Goal: Find contact information

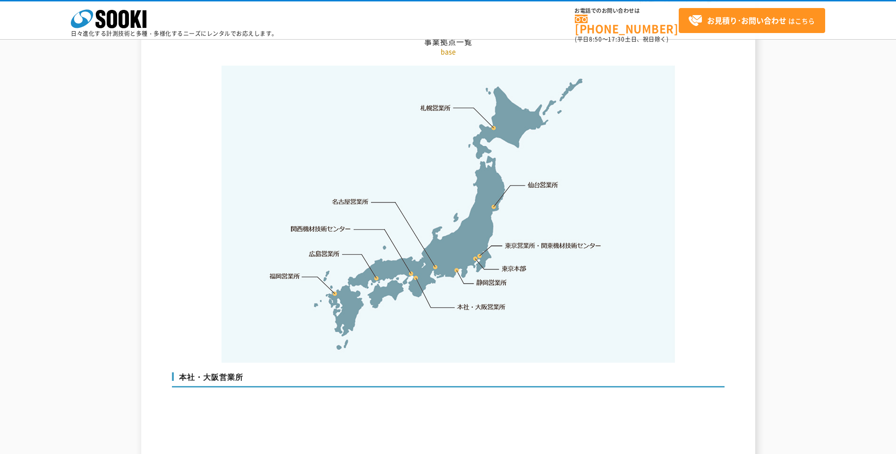
scroll to position [1984, 0]
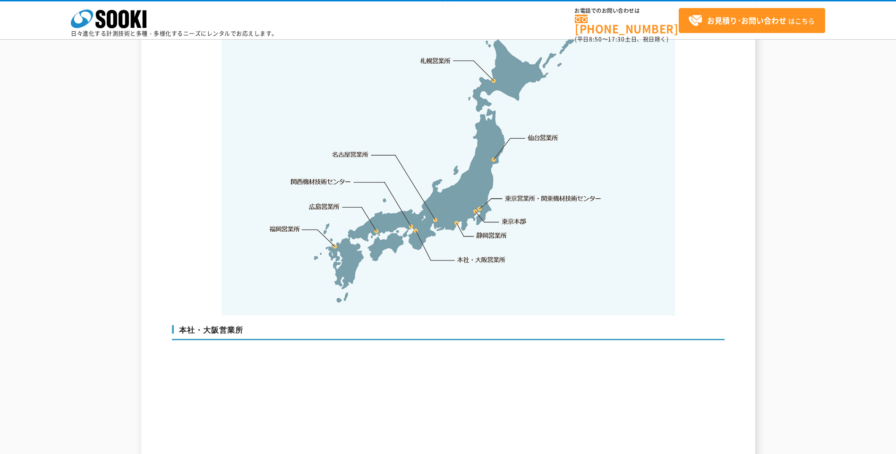
click at [573, 194] on link "東京営業所・関東機材技術センター" at bounding box center [553, 198] width 97 height 9
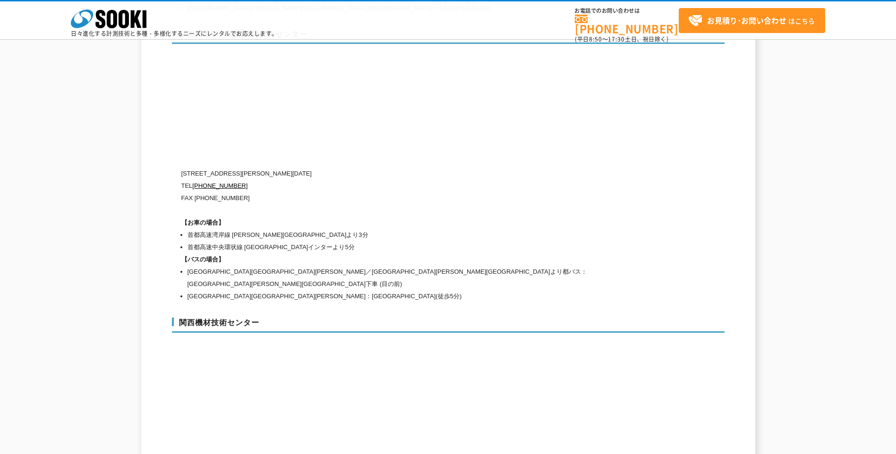
scroll to position [3943, 0]
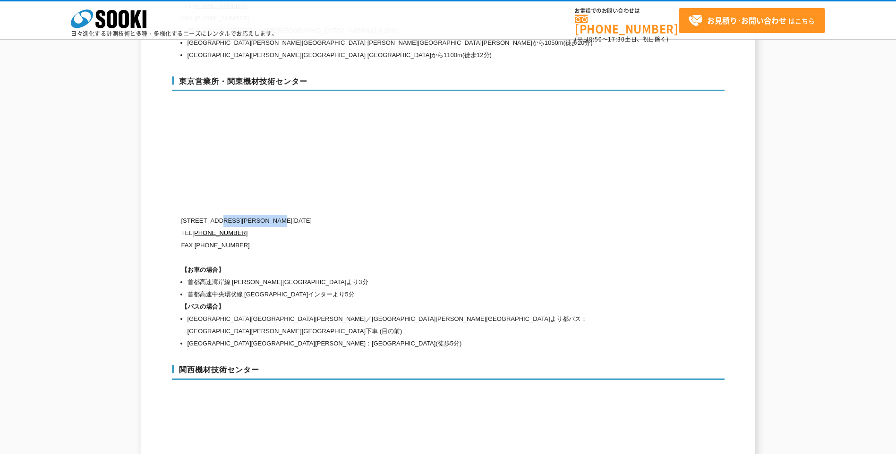
drag, startPoint x: 302, startPoint y: 198, endPoint x: 222, endPoint y: 200, distance: 80.3
click at [222, 215] on p "[STREET_ADDRESS][PERSON_NAME][DATE]" at bounding box center [407, 221] width 453 height 12
copy p "[PERSON_NAME][STREET_ADDRESS][DATE]"
click at [333, 264] on h1 "【お車の場合】" at bounding box center [407, 270] width 453 height 12
click at [237, 230] on link "[PHONE_NUMBER]" at bounding box center [219, 233] width 55 height 7
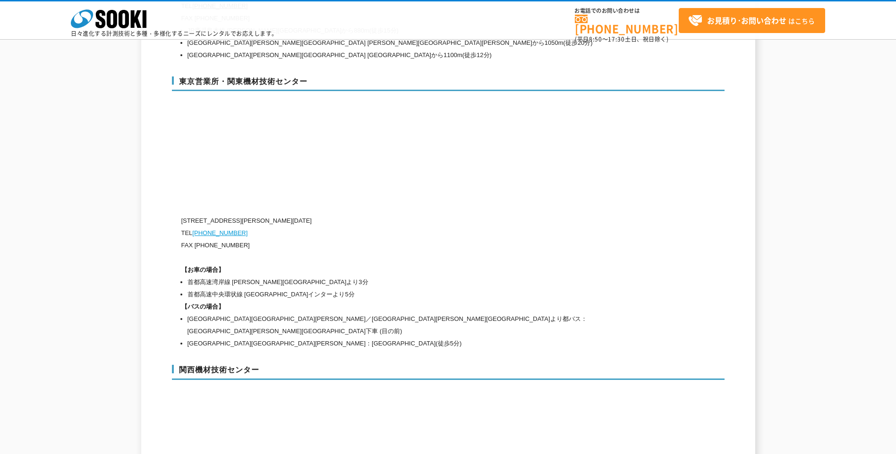
click at [225, 230] on link "[PHONE_NUMBER]" at bounding box center [219, 233] width 55 height 7
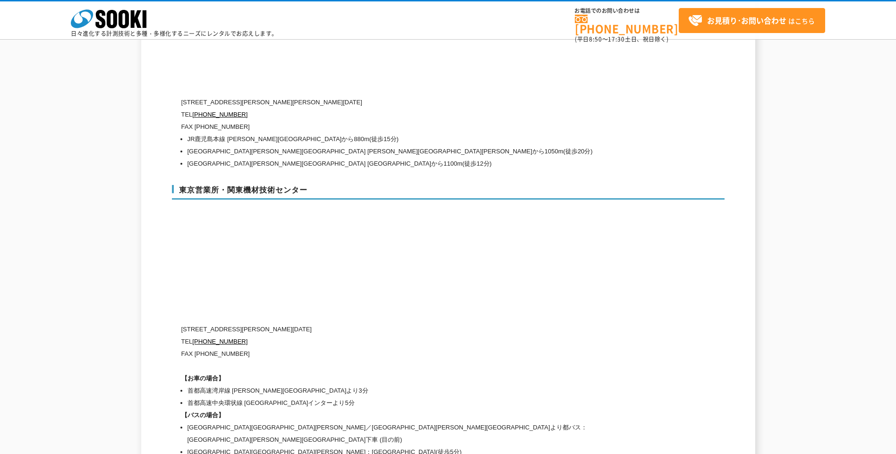
scroll to position [3896, 0]
